Goal: Information Seeking & Learning: Learn about a topic

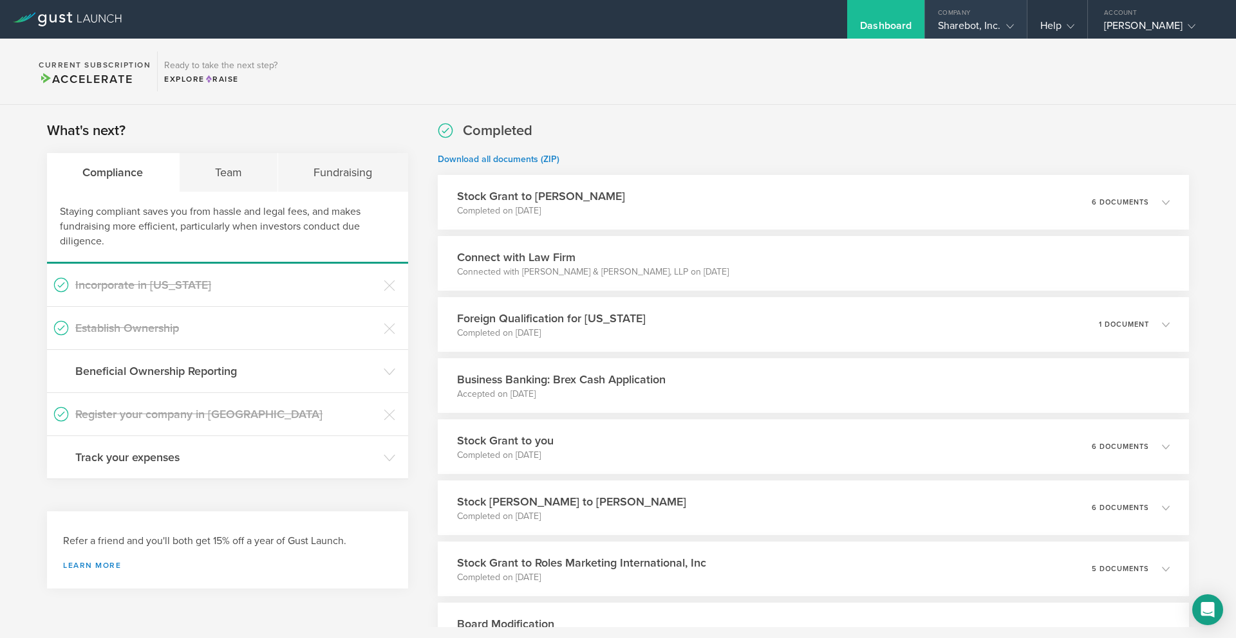
click at [951, 28] on div "Sharebot, Inc." at bounding box center [975, 28] width 75 height 19
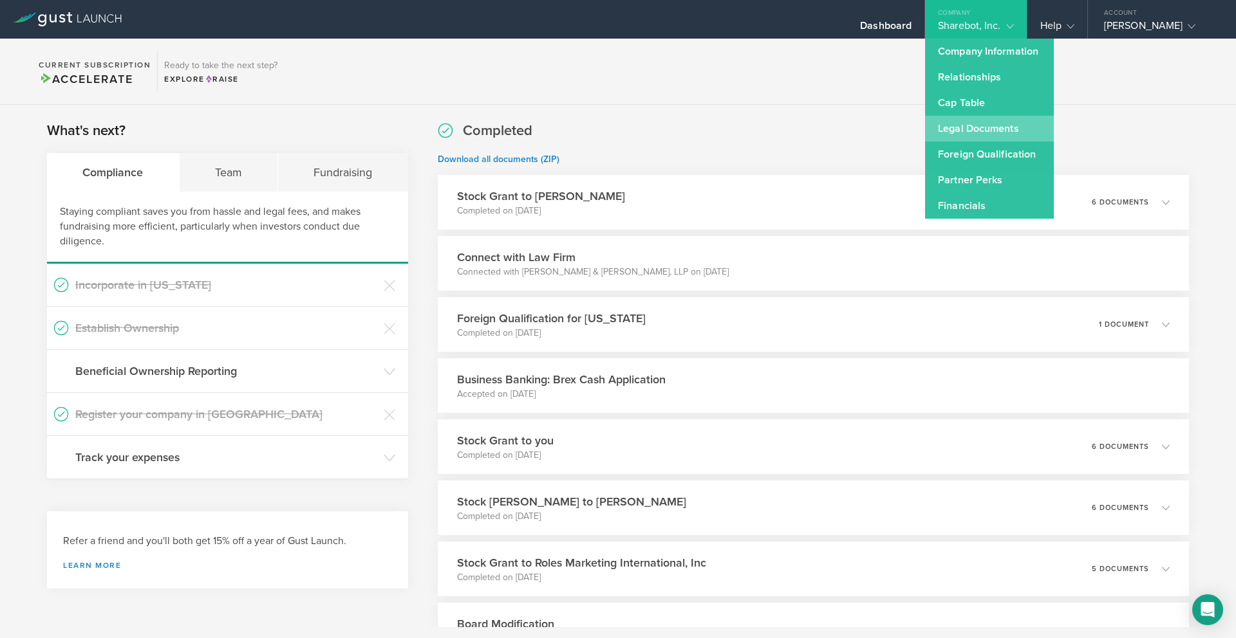
click at [972, 122] on link "Legal Documents" at bounding box center [989, 129] width 129 height 26
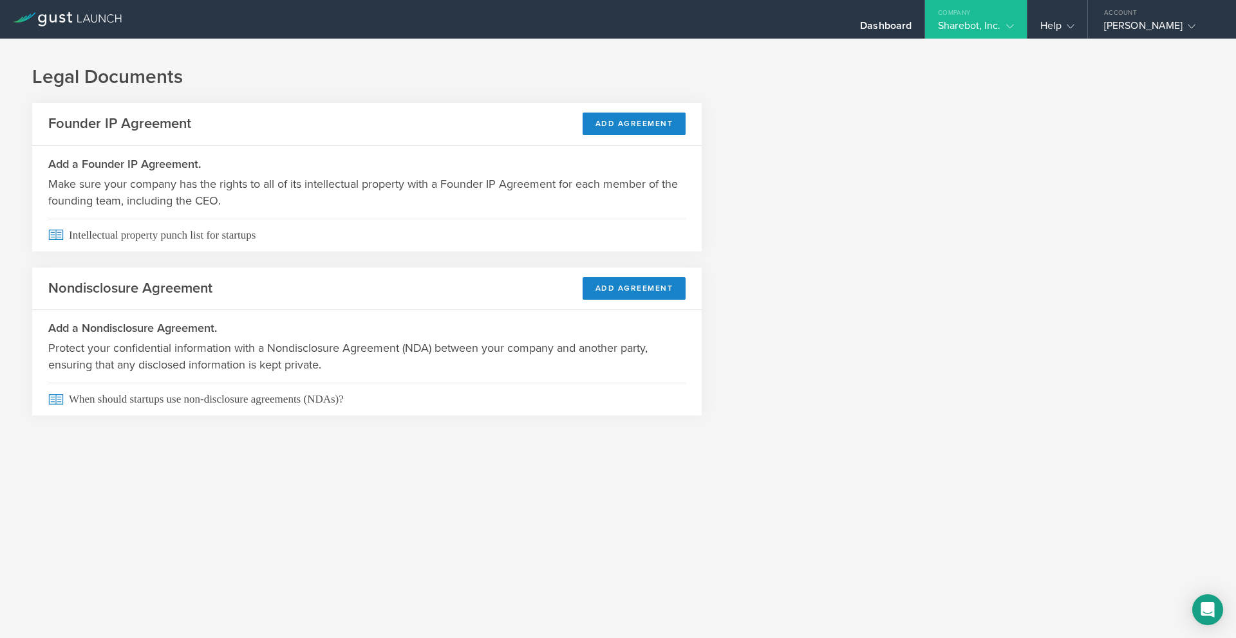
click at [982, 21] on div "Sharebot, Inc." at bounding box center [975, 28] width 75 height 19
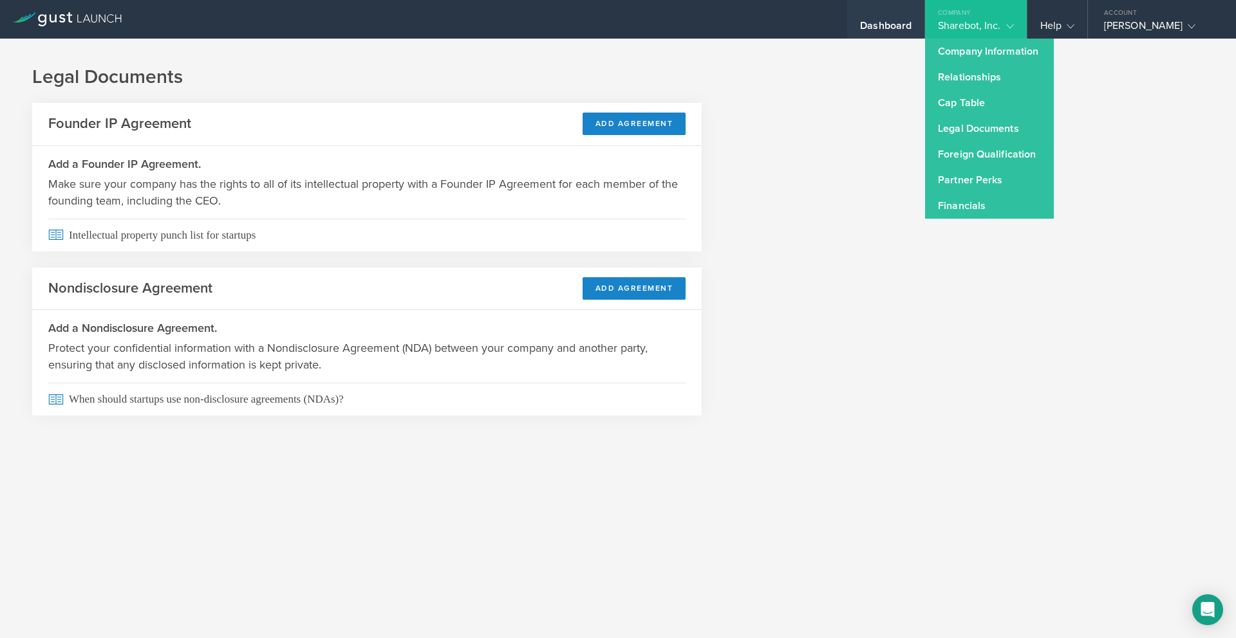
click at [895, 23] on div "Dashboard" at bounding box center [885, 28] width 51 height 19
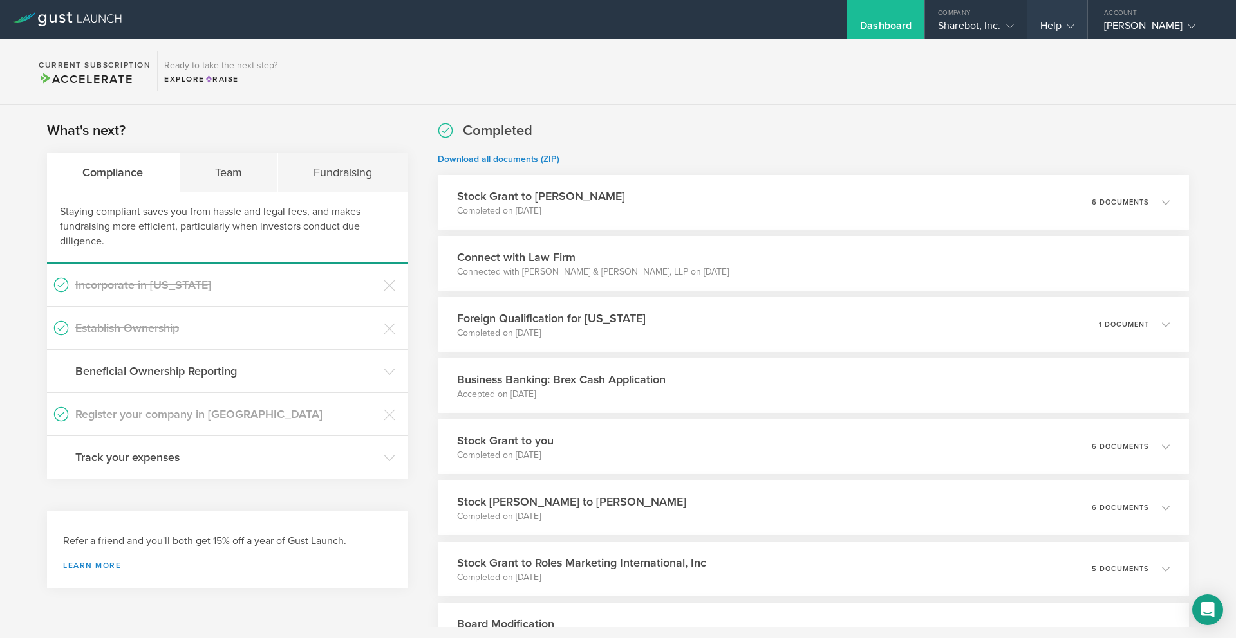
click at [1059, 20] on div "Help" at bounding box center [1057, 28] width 34 height 19
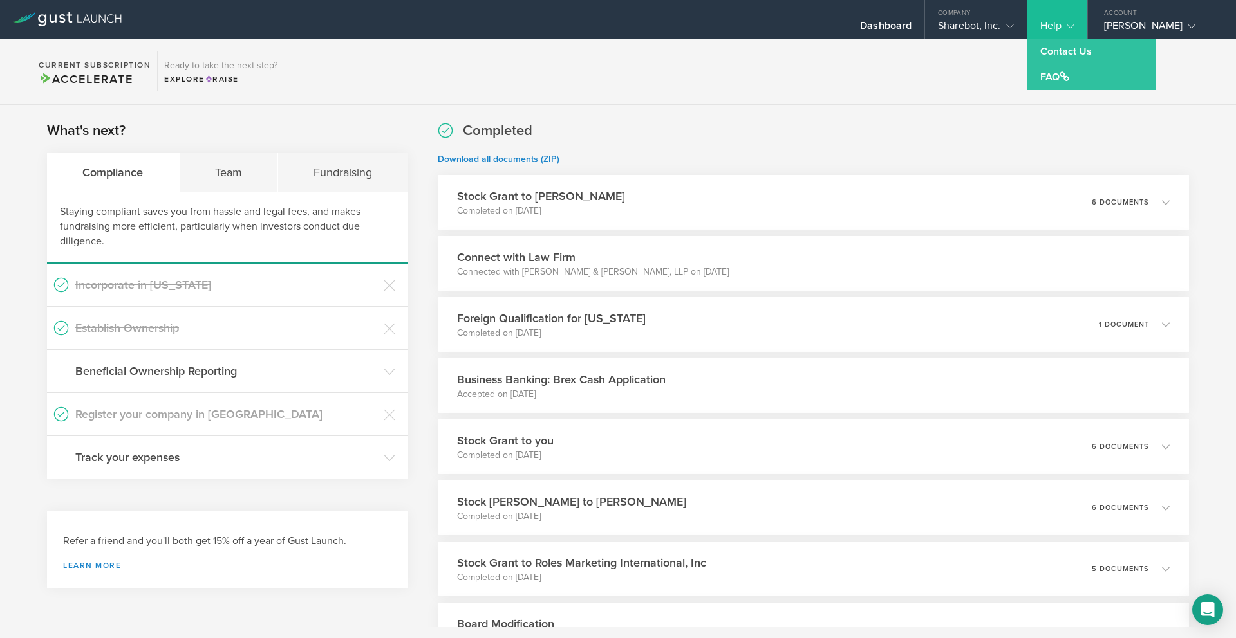
click at [887, 105] on div "What's next? Compliance Team Fundraising Staying compliant saves you from hassl…" at bounding box center [618, 544] width 1236 height 878
